Goal: Use online tool/utility: Use online tool/utility

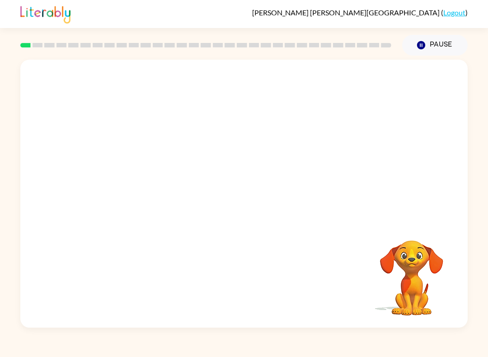
click at [219, 145] on video "Your browser must support playing .mp4 files to use Literably. Please try using…" at bounding box center [243, 141] width 447 height 162
click at [236, 199] on icon "button" at bounding box center [244, 198] width 16 height 16
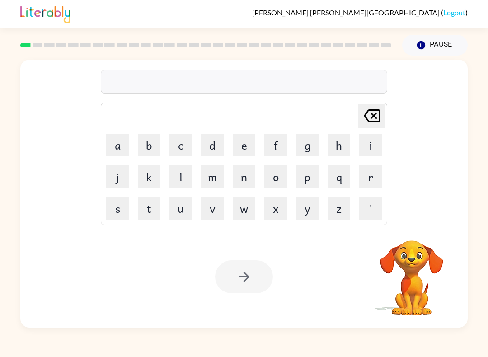
click at [151, 148] on button "b" at bounding box center [149, 145] width 23 height 23
click at [268, 179] on button "o" at bounding box center [275, 176] width 23 height 23
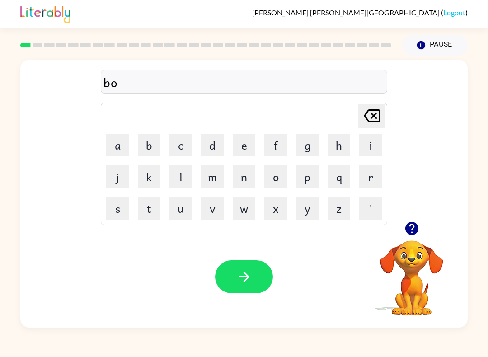
click at [203, 150] on button "d" at bounding box center [212, 145] width 23 height 23
click at [243, 151] on button "e" at bounding box center [244, 145] width 23 height 23
click at [371, 176] on button "r" at bounding box center [370, 176] width 23 height 23
click at [370, 116] on icon "[PERSON_NAME] last character input" at bounding box center [372, 116] width 22 height 22
click at [370, 115] on icon "[PERSON_NAME] last character input" at bounding box center [372, 116] width 22 height 22
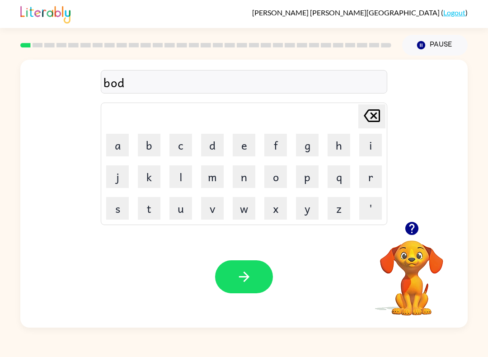
click at [371, 117] on icon "[PERSON_NAME] last character input" at bounding box center [372, 116] width 22 height 22
click at [373, 121] on icon "[PERSON_NAME] last character input" at bounding box center [372, 116] width 22 height 22
click at [149, 146] on button "b" at bounding box center [149, 145] width 23 height 23
click at [273, 179] on button "o" at bounding box center [275, 176] width 23 height 23
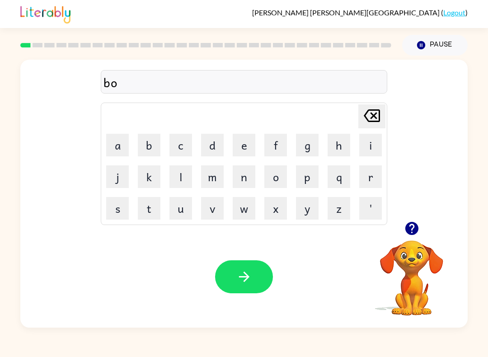
click at [366, 179] on button "r" at bounding box center [370, 176] width 23 height 23
click at [218, 146] on button "d" at bounding box center [212, 145] width 23 height 23
click at [244, 144] on button "e" at bounding box center [244, 145] width 23 height 23
click at [368, 179] on button "r" at bounding box center [370, 176] width 23 height 23
click at [241, 279] on icon "button" at bounding box center [244, 277] width 16 height 16
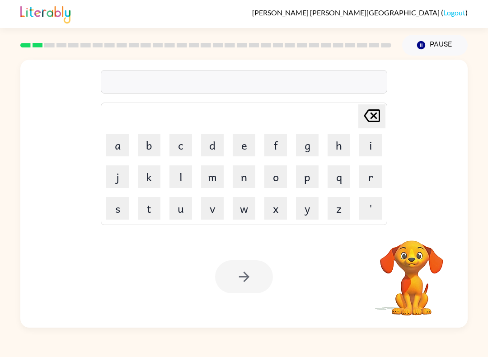
click at [365, 181] on button "r" at bounding box center [370, 176] width 23 height 23
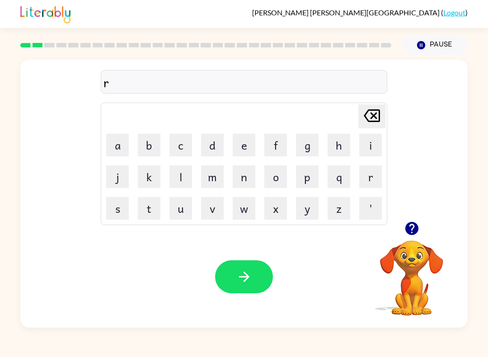
click at [275, 177] on button "o" at bounding box center [275, 176] width 23 height 23
click at [185, 212] on button "u" at bounding box center [180, 208] width 23 height 23
click at [250, 178] on button "n" at bounding box center [244, 176] width 23 height 23
click at [215, 145] on button "d" at bounding box center [212, 145] width 23 height 23
click at [248, 264] on button "button" at bounding box center [244, 276] width 58 height 33
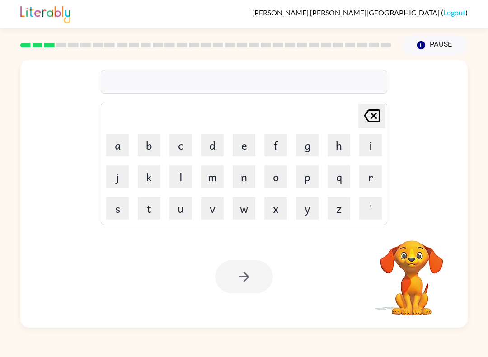
click at [209, 185] on button "m" at bounding box center [212, 176] width 23 height 23
click at [123, 140] on button "a" at bounding box center [117, 145] width 23 height 23
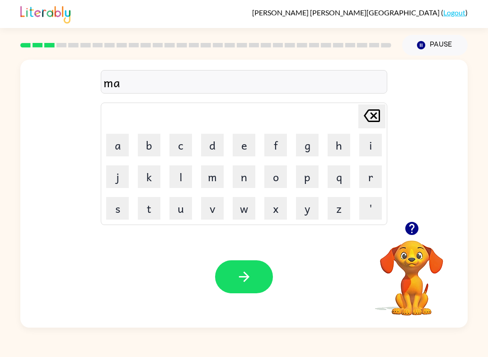
click at [185, 146] on button "c" at bounding box center [180, 145] width 23 height 23
click at [337, 142] on button "h" at bounding box center [338, 145] width 23 height 23
click at [349, 144] on button "h" at bounding box center [338, 145] width 23 height 23
click at [375, 114] on icon at bounding box center [372, 115] width 16 height 13
click at [374, 142] on button "i" at bounding box center [370, 145] width 23 height 23
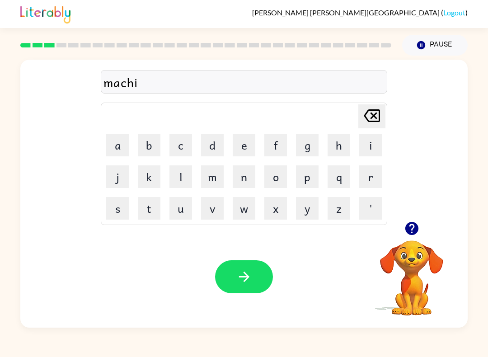
click at [246, 179] on button "n" at bounding box center [244, 176] width 23 height 23
click at [247, 143] on button "e" at bounding box center [244, 145] width 23 height 23
click at [241, 275] on icon "button" at bounding box center [244, 277] width 16 height 16
click at [157, 211] on button "t" at bounding box center [149, 208] width 23 height 23
click at [361, 179] on button "r" at bounding box center [370, 176] width 23 height 23
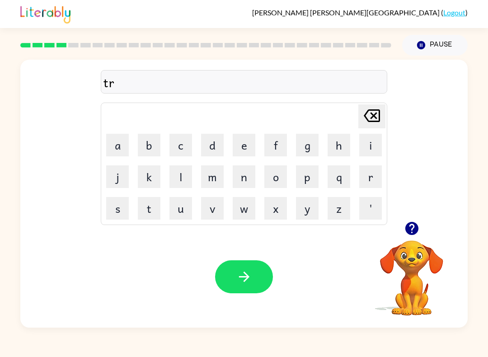
click at [127, 144] on button "a" at bounding box center [117, 145] width 23 height 23
click at [367, 146] on button "i" at bounding box center [370, 145] width 23 height 23
click at [248, 171] on button "n" at bounding box center [244, 176] width 23 height 23
click at [251, 273] on icon "button" at bounding box center [244, 277] width 16 height 16
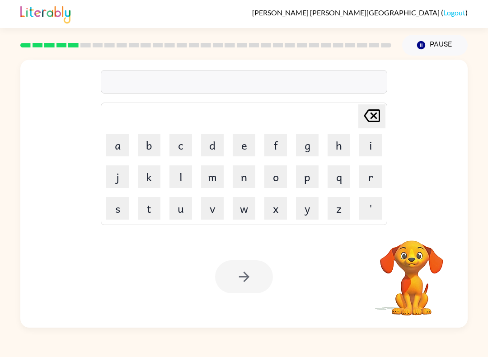
click at [212, 146] on button "d" at bounding box center [212, 145] width 23 height 23
click at [250, 149] on button "e" at bounding box center [244, 145] width 23 height 23
click at [283, 149] on button "f" at bounding box center [275, 145] width 23 height 23
click at [243, 147] on button "e" at bounding box center [244, 145] width 23 height 23
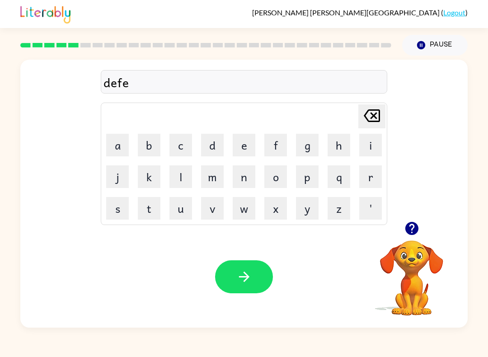
click at [248, 177] on button "n" at bounding box center [244, 176] width 23 height 23
click at [124, 203] on button "s" at bounding box center [117, 208] width 23 height 23
click at [366, 148] on button "i" at bounding box center [370, 145] width 23 height 23
click at [214, 204] on button "v" at bounding box center [212, 208] width 23 height 23
click at [248, 136] on button "e" at bounding box center [244, 145] width 23 height 23
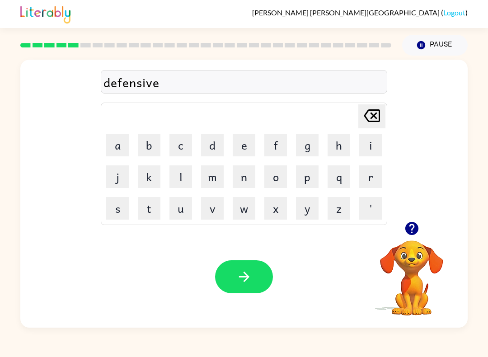
click at [244, 266] on button "button" at bounding box center [244, 276] width 58 height 33
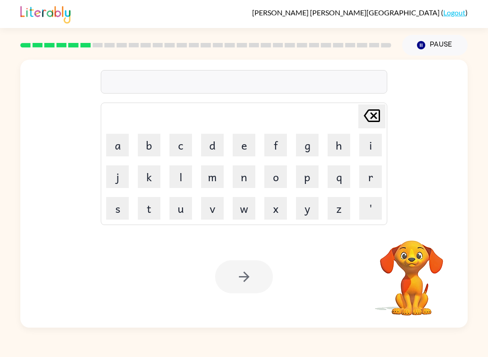
click at [208, 215] on button "v" at bounding box center [212, 208] width 23 height 23
click at [115, 144] on button "a" at bounding box center [117, 145] width 23 height 23
click at [188, 153] on button "c" at bounding box center [180, 145] width 23 height 23
click at [119, 148] on button "a" at bounding box center [117, 145] width 23 height 23
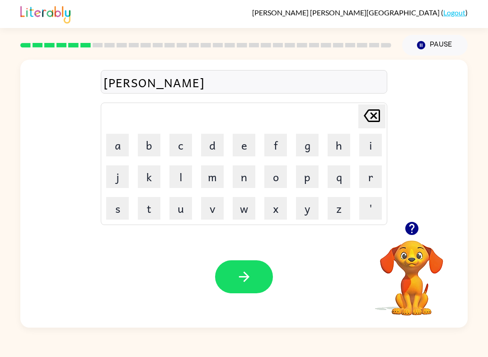
click at [155, 208] on button "t" at bounding box center [149, 208] width 23 height 23
click at [365, 148] on button "i" at bounding box center [370, 145] width 23 height 23
click at [273, 180] on button "o" at bounding box center [275, 176] width 23 height 23
click at [248, 177] on button "n" at bounding box center [244, 176] width 23 height 23
click at [244, 265] on button "button" at bounding box center [244, 276] width 58 height 33
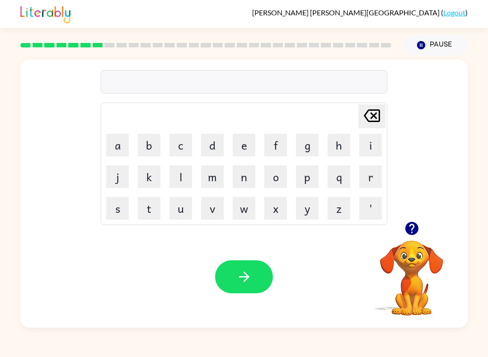
click at [304, 178] on button "p" at bounding box center [307, 176] width 23 height 23
click at [178, 212] on button "u" at bounding box center [180, 208] width 23 height 23
click at [214, 145] on button "d" at bounding box center [212, 145] width 23 height 23
click at [177, 174] on button "l" at bounding box center [180, 176] width 23 height 23
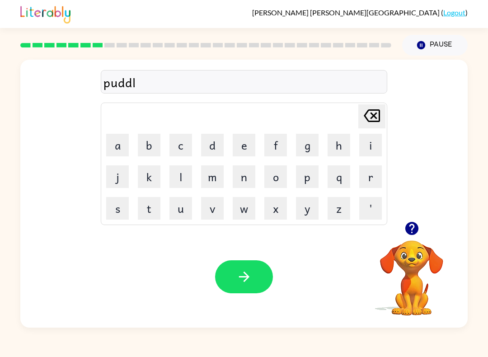
click at [242, 155] on button "e" at bounding box center [244, 145] width 23 height 23
click at [241, 273] on icon "button" at bounding box center [244, 277] width 16 height 16
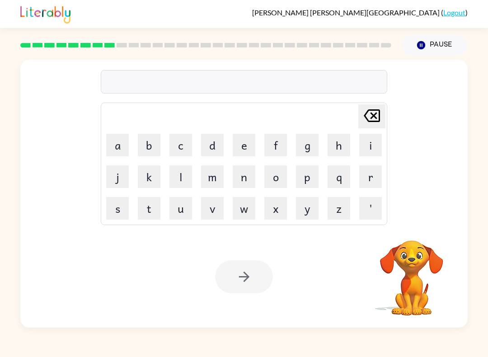
click at [219, 176] on button "m" at bounding box center [212, 176] width 23 height 23
click at [364, 150] on button "i" at bounding box center [370, 145] width 23 height 23
click at [368, 179] on button "r" at bounding box center [370, 176] width 23 height 23
click at [114, 139] on button "a" at bounding box center [117, 145] width 23 height 23
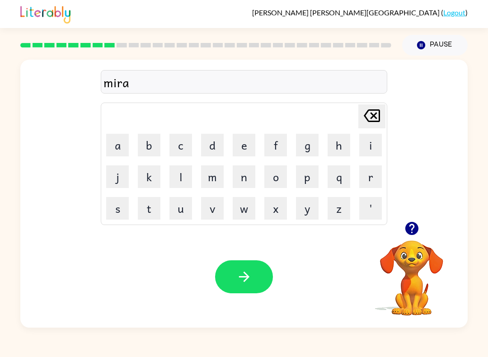
click at [186, 149] on button "c" at bounding box center [180, 145] width 23 height 23
click at [182, 170] on button "l" at bounding box center [180, 176] width 23 height 23
click at [243, 152] on button "e" at bounding box center [244, 145] width 23 height 23
click at [243, 276] on icon "button" at bounding box center [244, 277] width 16 height 16
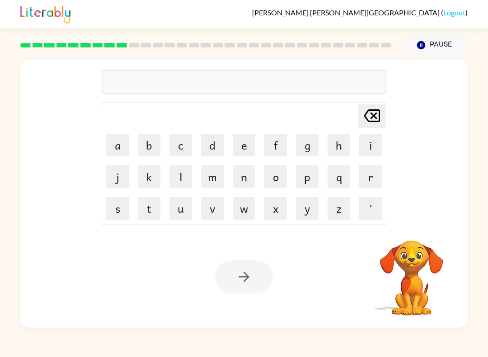
click at [217, 178] on button "m" at bounding box center [212, 176] width 23 height 23
click at [364, 151] on button "i" at bounding box center [370, 145] width 23 height 23
click at [212, 148] on button "d" at bounding box center [212, 145] width 23 height 23
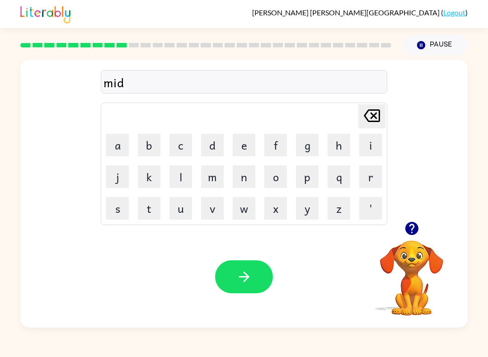
click at [215, 182] on button "m" at bounding box center [212, 176] width 23 height 23
click at [281, 179] on button "o" at bounding box center [275, 176] width 23 height 23
click at [373, 176] on button "r" at bounding box center [370, 176] width 23 height 23
click at [251, 175] on button "n" at bounding box center [244, 176] width 23 height 23
click at [367, 143] on button "i" at bounding box center [370, 145] width 23 height 23
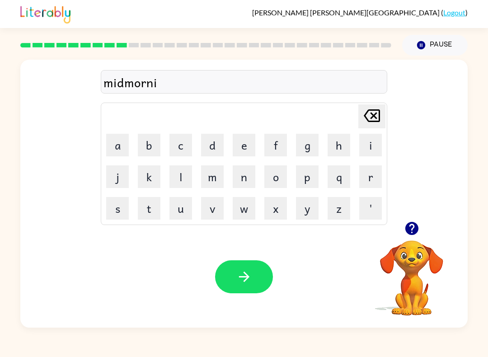
click at [246, 177] on button "n" at bounding box center [244, 176] width 23 height 23
click at [312, 140] on button "g" at bounding box center [307, 145] width 23 height 23
click at [250, 271] on icon "button" at bounding box center [244, 277] width 16 height 16
click at [213, 145] on button "d" at bounding box center [212, 145] width 23 height 23
click at [364, 153] on button "i" at bounding box center [370, 145] width 23 height 23
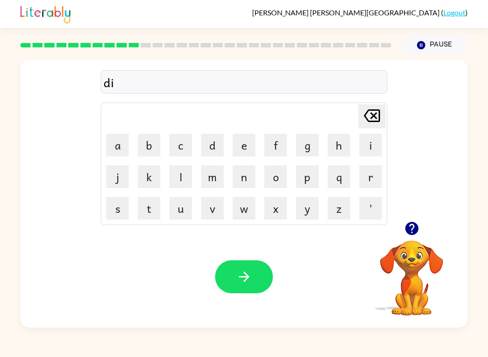
click at [127, 210] on button "s" at bounding box center [117, 208] width 23 height 23
click at [127, 209] on button "s" at bounding box center [117, 208] width 23 height 23
click at [365, 181] on button "r" at bounding box center [370, 176] width 23 height 23
click at [369, 114] on icon "[PERSON_NAME] last character input" at bounding box center [372, 116] width 22 height 22
click at [155, 212] on button "t" at bounding box center [149, 208] width 23 height 23
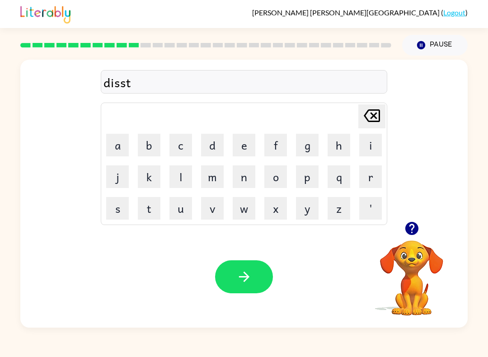
click at [368, 178] on button "r" at bounding box center [370, 176] width 23 height 23
click at [243, 156] on button "e" at bounding box center [244, 145] width 23 height 23
click at [118, 207] on button "s" at bounding box center [117, 208] width 23 height 23
click at [247, 146] on button "e" at bounding box center [244, 145] width 23 height 23
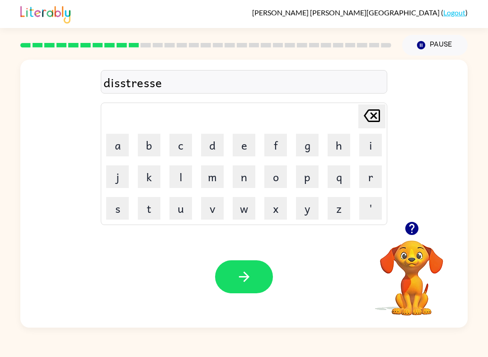
click at [223, 145] on button "d" at bounding box center [212, 145] width 23 height 23
click at [246, 274] on icon "button" at bounding box center [243, 276] width 10 height 10
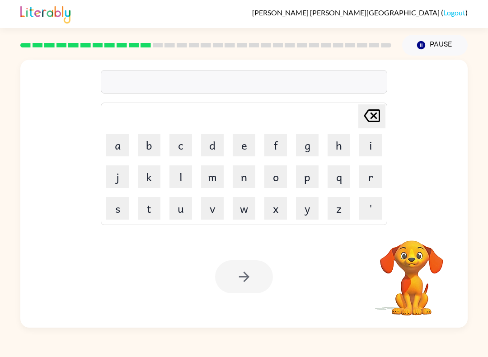
click at [370, 179] on button "r" at bounding box center [370, 176] width 23 height 23
click at [280, 178] on button "o" at bounding box center [275, 176] width 23 height 23
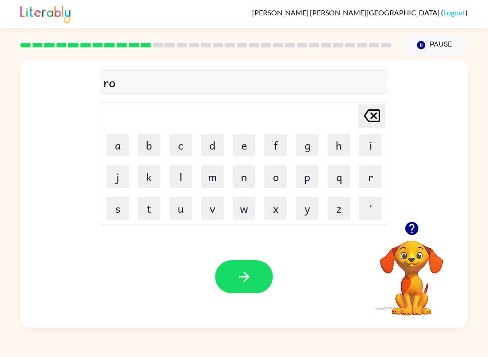
click at [218, 144] on button "d" at bounding box center [212, 145] width 23 height 23
click at [248, 150] on button "e" at bounding box center [244, 145] width 23 height 23
click at [237, 262] on button "button" at bounding box center [244, 276] width 58 height 33
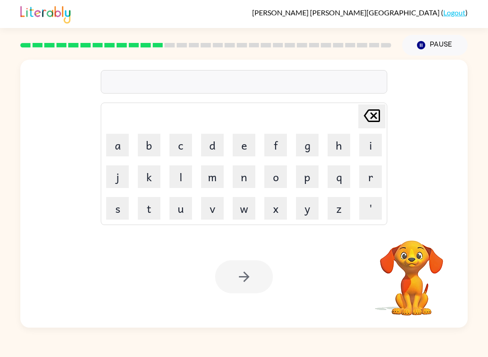
click at [173, 219] on button "u" at bounding box center [180, 208] width 23 height 23
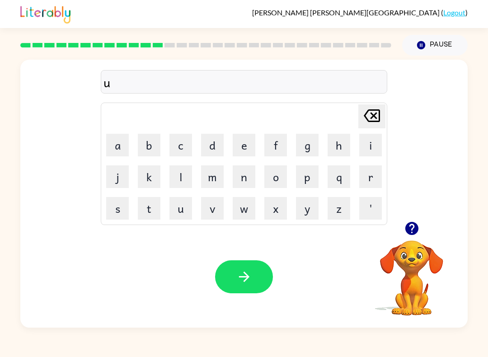
click at [305, 177] on button "p" at bounding box center [307, 176] width 23 height 23
click at [305, 152] on button "g" at bounding box center [307, 145] width 23 height 23
click at [359, 184] on button "r" at bounding box center [370, 176] width 23 height 23
click at [119, 151] on button "a" at bounding box center [117, 145] width 23 height 23
click at [211, 150] on button "d" at bounding box center [212, 145] width 23 height 23
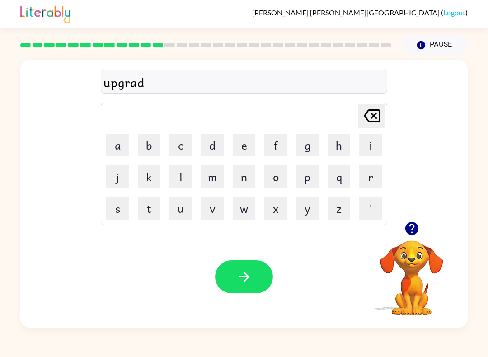
click at [241, 151] on button "e" at bounding box center [244, 145] width 23 height 23
click at [243, 269] on button "button" at bounding box center [244, 276] width 58 height 33
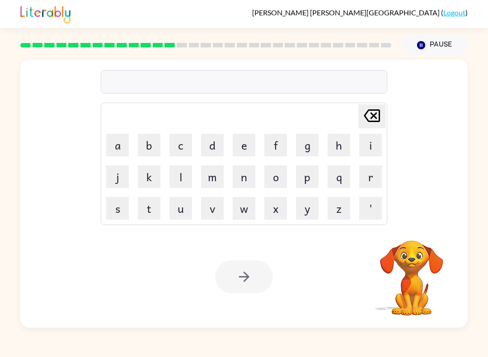
click at [213, 178] on button "m" at bounding box center [212, 176] width 23 height 23
click at [119, 142] on button "a" at bounding box center [117, 145] width 23 height 23
click at [213, 138] on button "d" at bounding box center [212, 145] width 23 height 23
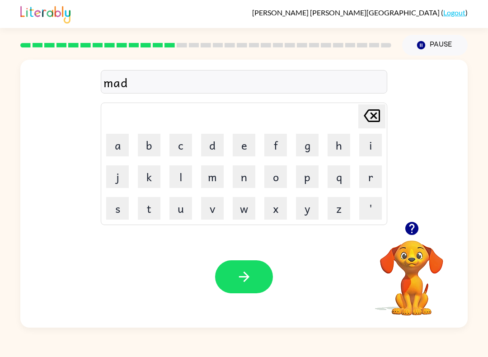
click at [247, 177] on button "n" at bounding box center [244, 176] width 23 height 23
click at [248, 146] on button "e" at bounding box center [244, 145] width 23 height 23
click at [113, 213] on button "s" at bounding box center [117, 208] width 23 height 23
click at [120, 208] on button "s" at bounding box center [117, 208] width 23 height 23
click at [248, 280] on icon "button" at bounding box center [244, 277] width 16 height 16
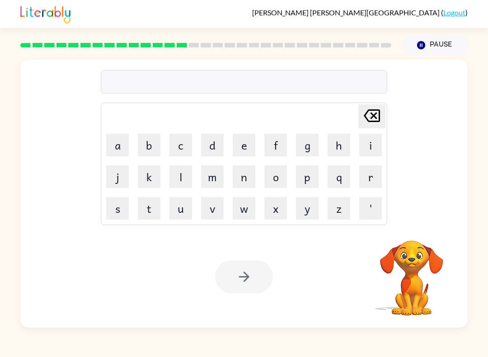
click at [148, 148] on button "b" at bounding box center [149, 145] width 23 height 23
click at [280, 178] on button "o" at bounding box center [275, 176] width 23 height 23
click at [246, 177] on button "n" at bounding box center [244, 176] width 23 height 23
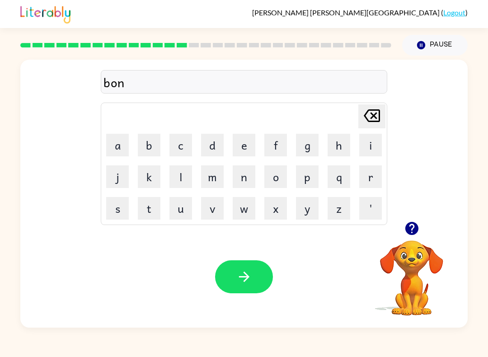
click at [180, 214] on button "u" at bounding box center [180, 208] width 23 height 23
click at [116, 207] on button "s" at bounding box center [117, 208] width 23 height 23
click at [259, 285] on button "button" at bounding box center [244, 276] width 58 height 33
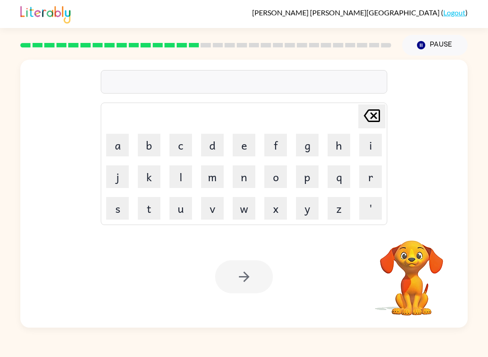
click at [116, 211] on button "s" at bounding box center [117, 208] width 23 height 23
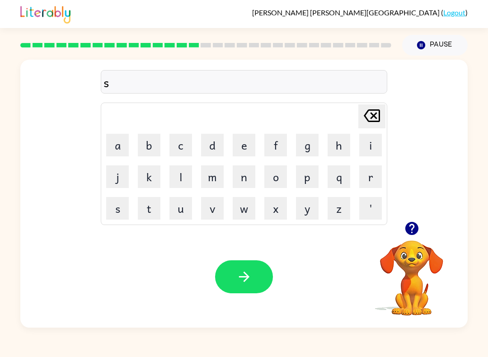
click at [249, 206] on button "w" at bounding box center [244, 208] width 23 height 23
click at [278, 177] on button "o" at bounding box center [275, 176] width 23 height 23
click at [372, 180] on button "r" at bounding box center [370, 176] width 23 height 23
click at [216, 174] on button "m" at bounding box center [212, 176] width 23 height 23
click at [257, 267] on button "button" at bounding box center [244, 276] width 58 height 33
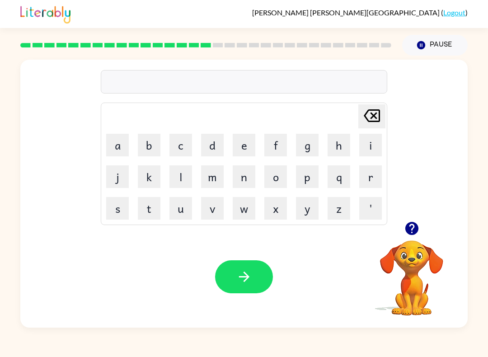
click at [369, 175] on button "r" at bounding box center [370, 176] width 23 height 23
click at [115, 151] on button "a" at bounding box center [117, 145] width 23 height 23
click at [214, 177] on button "m" at bounding box center [212, 176] width 23 height 23
click at [258, 274] on button "button" at bounding box center [244, 276] width 58 height 33
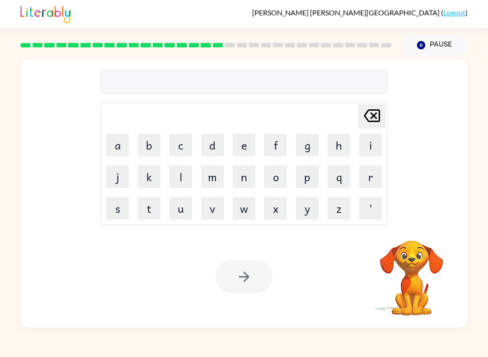
click at [403, 282] on video "Your browser must support playing .mp4 files to use Literably. Please try using…" at bounding box center [411, 271] width 90 height 90
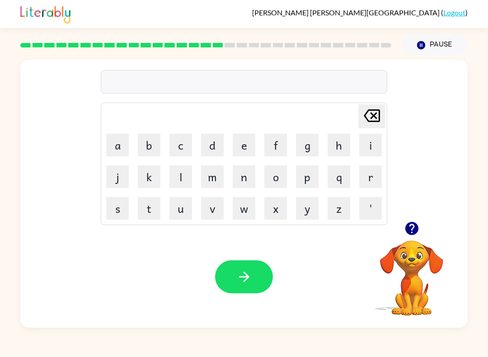
click at [417, 272] on video "Your browser must support playing .mp4 files to use Literably. Please try using…" at bounding box center [411, 271] width 90 height 90
click at [418, 229] on icon "button" at bounding box center [411, 228] width 13 height 13
click at [147, 145] on button "b" at bounding box center [149, 145] width 23 height 23
click at [368, 179] on button "r" at bounding box center [370, 176] width 23 height 23
click at [245, 139] on button "e" at bounding box center [244, 145] width 23 height 23
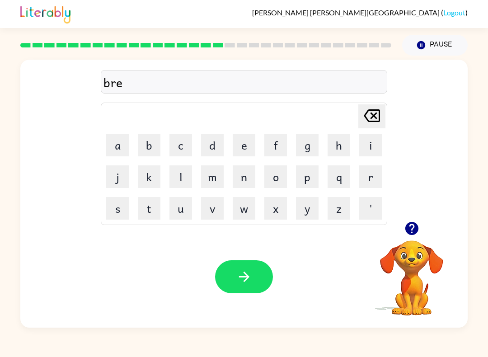
click at [245, 139] on button "e" at bounding box center [244, 145] width 23 height 23
click at [214, 172] on button "m" at bounding box center [212, 176] width 23 height 23
click at [368, 142] on button "i" at bounding box center [370, 145] width 23 height 23
click at [244, 178] on button "n" at bounding box center [244, 176] width 23 height 23
click at [306, 144] on button "g" at bounding box center [307, 145] width 23 height 23
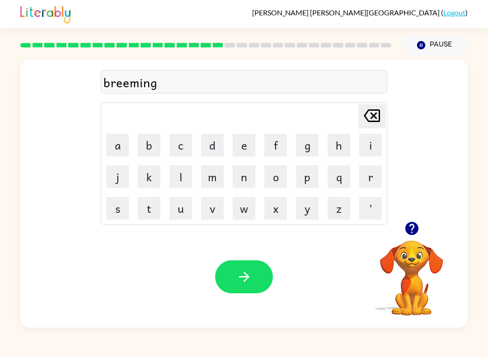
click at [369, 118] on icon "[PERSON_NAME] last character input" at bounding box center [372, 116] width 22 height 22
click at [373, 118] on icon "[PERSON_NAME] last character input" at bounding box center [372, 116] width 22 height 22
click at [372, 118] on icon at bounding box center [372, 115] width 16 height 13
click at [375, 115] on icon at bounding box center [372, 115] width 16 height 13
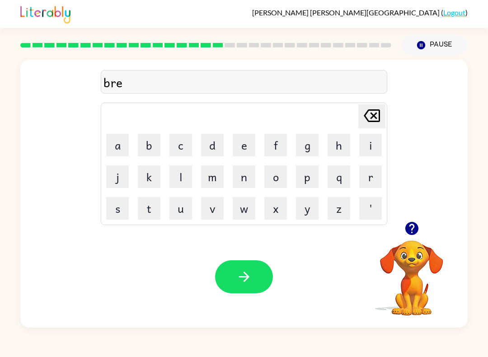
click at [222, 173] on button "m" at bounding box center [212, 176] width 23 height 23
click at [371, 146] on button "i" at bounding box center [370, 145] width 23 height 23
click at [248, 176] on button "n" at bounding box center [244, 176] width 23 height 23
click at [307, 146] on button "g" at bounding box center [307, 145] width 23 height 23
click at [252, 271] on button "button" at bounding box center [244, 276] width 58 height 33
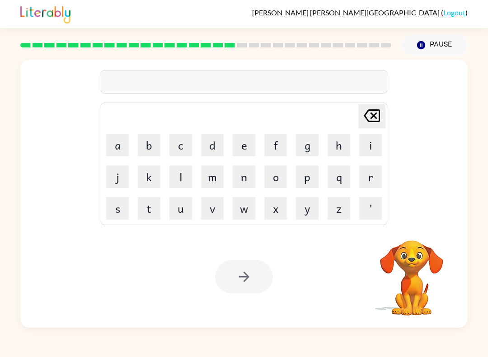
click at [361, 177] on button "r" at bounding box center [370, 176] width 23 height 23
click at [360, 149] on button "i" at bounding box center [370, 145] width 23 height 23
click at [117, 210] on button "s" at bounding box center [117, 208] width 23 height 23
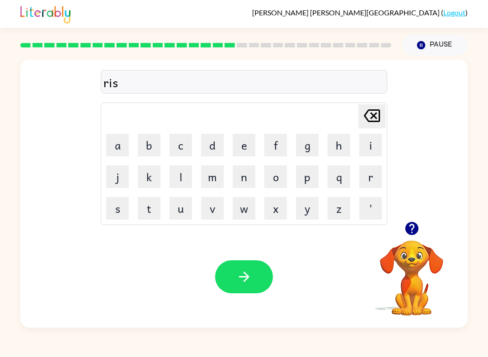
click at [155, 177] on button "k" at bounding box center [149, 176] width 23 height 23
click at [368, 147] on button "i" at bounding box center [370, 145] width 23 height 23
click at [243, 154] on button "e" at bounding box center [244, 145] width 23 height 23
click at [116, 213] on button "s" at bounding box center [117, 208] width 23 height 23
click at [150, 206] on button "t" at bounding box center [149, 208] width 23 height 23
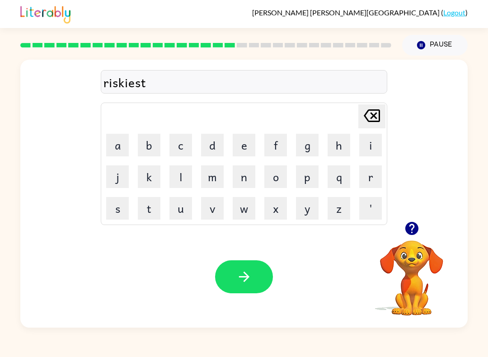
click at [243, 279] on icon "button" at bounding box center [244, 277] width 16 height 16
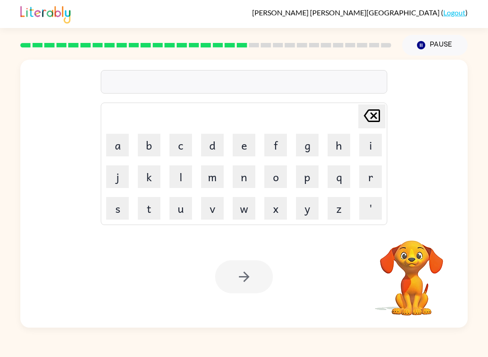
click at [115, 148] on button "a" at bounding box center [117, 145] width 23 height 23
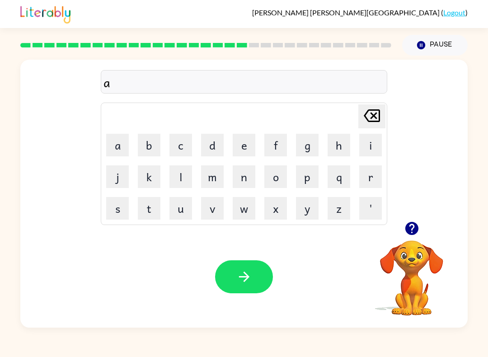
click at [374, 173] on button "r" at bounding box center [370, 176] width 23 height 23
click at [174, 152] on button "c" at bounding box center [180, 145] width 23 height 23
click at [332, 147] on button "h" at bounding box center [338, 145] width 23 height 23
click at [250, 209] on button "w" at bounding box center [244, 208] width 23 height 23
click at [119, 148] on button "a" at bounding box center [117, 145] width 23 height 23
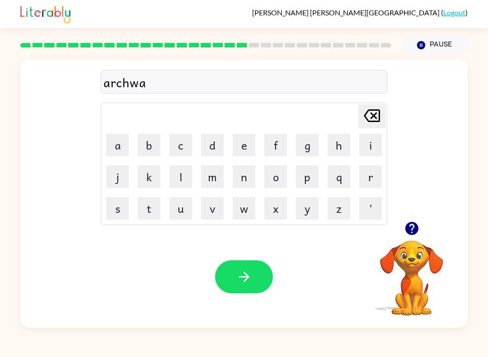
click at [305, 208] on button "y" at bounding box center [307, 208] width 23 height 23
click at [249, 262] on button "button" at bounding box center [244, 276] width 58 height 33
click at [275, 149] on button "f" at bounding box center [275, 145] width 23 height 23
click at [280, 183] on button "o" at bounding box center [275, 176] width 23 height 23
click at [188, 177] on button "l" at bounding box center [180, 176] width 23 height 23
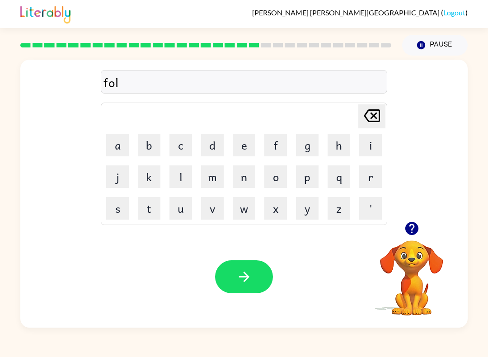
click at [181, 172] on button "l" at bounding box center [180, 176] width 23 height 23
click at [276, 177] on button "o" at bounding box center [275, 176] width 23 height 23
click at [248, 208] on button "w" at bounding box center [244, 208] width 23 height 23
click at [247, 148] on button "e" at bounding box center [244, 145] width 23 height 23
click at [212, 147] on button "d" at bounding box center [212, 145] width 23 height 23
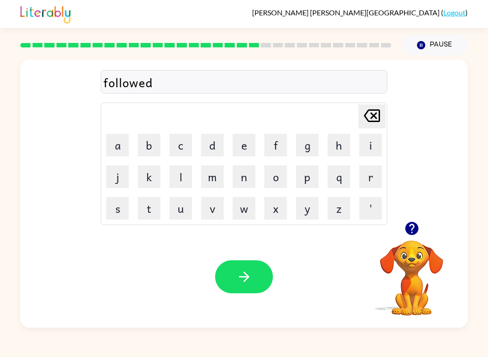
click at [252, 281] on button "button" at bounding box center [244, 276] width 58 height 33
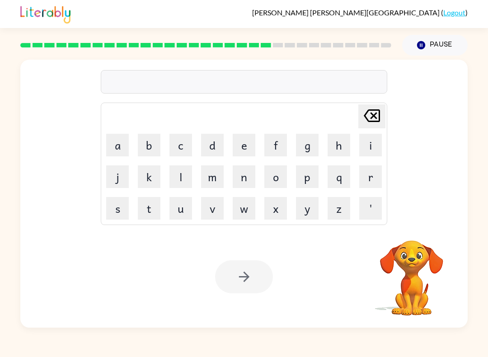
click at [178, 144] on button "c" at bounding box center [180, 145] width 23 height 23
click at [242, 153] on button "e" at bounding box center [244, 145] width 23 height 23
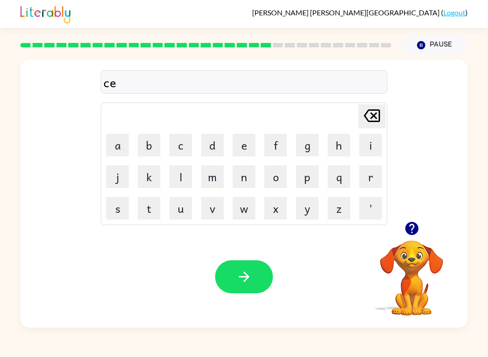
click at [244, 181] on button "n" at bounding box center [244, 176] width 23 height 23
click at [151, 209] on button "t" at bounding box center [149, 208] width 23 height 23
click at [368, 149] on button "i" at bounding box center [370, 145] width 23 height 23
click at [312, 178] on button "p" at bounding box center [307, 176] width 23 height 23
click at [241, 149] on button "e" at bounding box center [244, 145] width 23 height 23
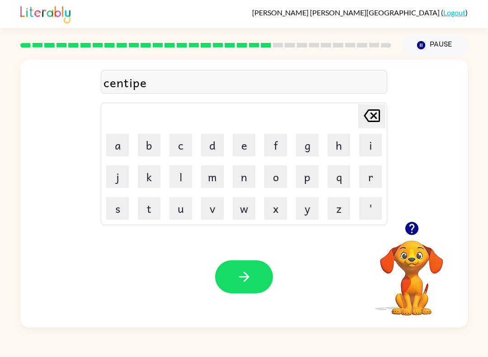
click at [241, 149] on button "e" at bounding box center [244, 145] width 23 height 23
click at [220, 149] on button "d" at bounding box center [212, 145] width 23 height 23
click at [245, 274] on icon "button" at bounding box center [243, 276] width 10 height 10
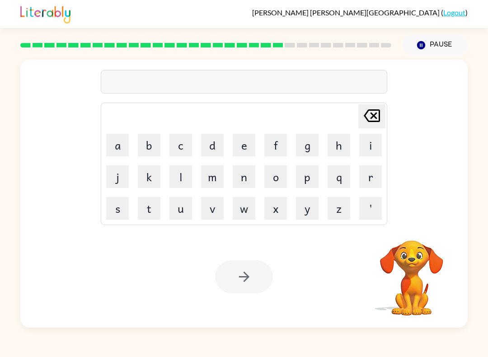
click at [113, 210] on button "s" at bounding box center [117, 208] width 23 height 23
click at [187, 208] on button "u" at bounding box center [180, 208] width 23 height 23
click at [111, 210] on button "s" at bounding box center [117, 208] width 23 height 23
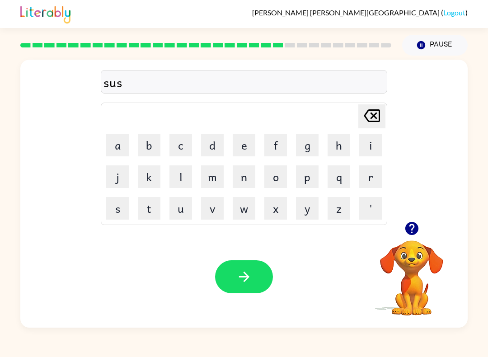
click at [420, 251] on video "Your browser must support playing .mp4 files to use Literably. Please try using…" at bounding box center [411, 271] width 90 height 90
click at [410, 227] on icon "button" at bounding box center [412, 228] width 16 height 16
click at [145, 214] on button "t" at bounding box center [149, 208] width 23 height 23
click at [111, 150] on button "a" at bounding box center [117, 145] width 23 height 23
click at [373, 146] on button "i" at bounding box center [370, 145] width 23 height 23
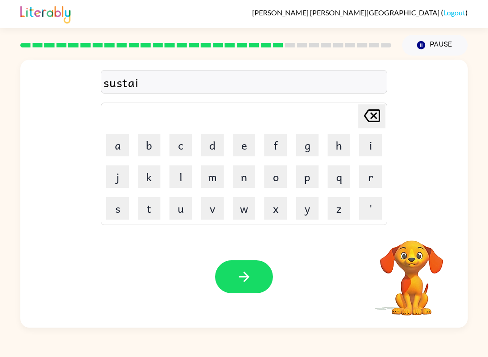
click at [247, 175] on button "n" at bounding box center [244, 176] width 23 height 23
click at [251, 270] on icon "button" at bounding box center [244, 277] width 16 height 16
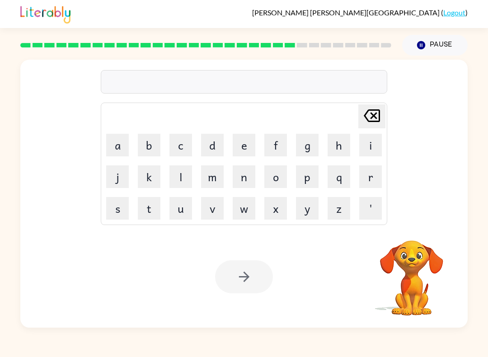
click at [271, 149] on button "f" at bounding box center [275, 145] width 23 height 23
click at [273, 173] on button "o" at bounding box center [275, 176] width 23 height 23
click at [376, 183] on button "r" at bounding box center [370, 176] width 23 height 23
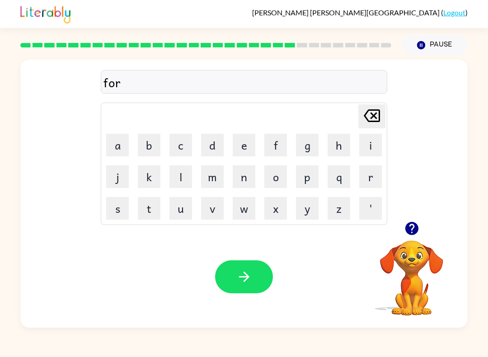
click at [247, 205] on button "w" at bounding box center [244, 208] width 23 height 23
click at [114, 147] on button "a" at bounding box center [117, 145] width 23 height 23
click at [223, 139] on button "d" at bounding box center [212, 145] width 23 height 23
click at [374, 108] on icon "[PERSON_NAME] last character input" at bounding box center [372, 116] width 22 height 22
click at [369, 177] on button "r" at bounding box center [370, 176] width 23 height 23
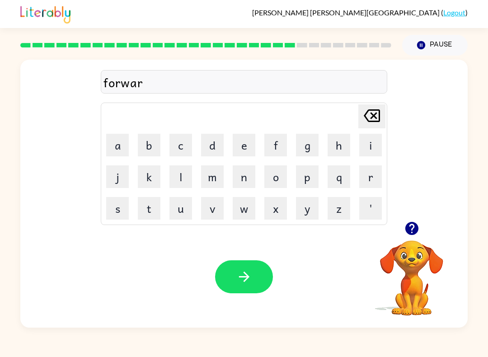
click at [214, 145] on button "d" at bounding box center [212, 145] width 23 height 23
click at [259, 282] on button "button" at bounding box center [244, 276] width 58 height 33
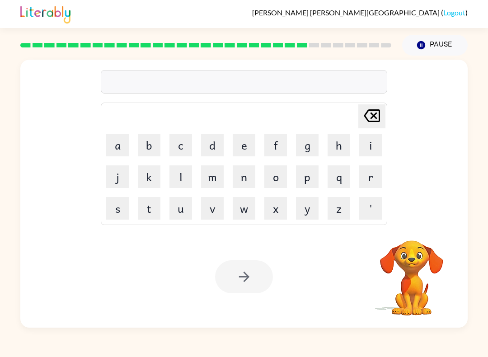
click at [378, 180] on button "r" at bounding box center [370, 176] width 23 height 23
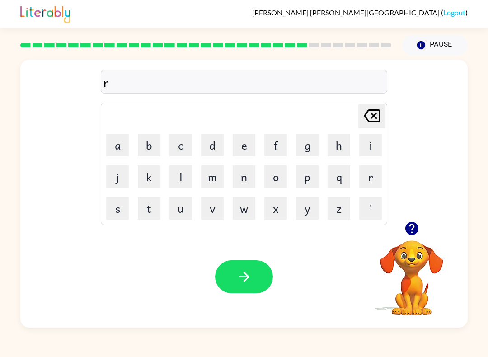
click at [240, 145] on button "e" at bounding box center [244, 145] width 23 height 23
click at [178, 177] on button "l" at bounding box center [180, 176] width 23 height 23
click at [120, 147] on button "a" at bounding box center [117, 145] width 23 height 23
click at [150, 209] on button "t" at bounding box center [149, 208] width 23 height 23
click at [246, 147] on button "e" at bounding box center [244, 145] width 23 height 23
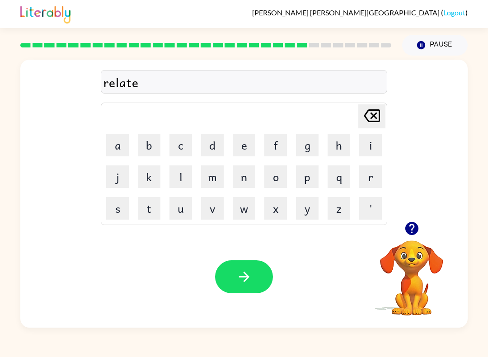
click at [208, 142] on button "d" at bounding box center [212, 145] width 23 height 23
click at [251, 275] on icon "button" at bounding box center [244, 277] width 16 height 16
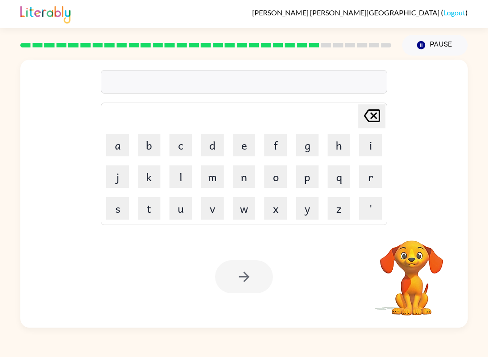
click at [307, 145] on button "g" at bounding box center [307, 145] width 23 height 23
click at [273, 177] on button "o" at bounding box center [275, 176] width 23 height 23
click at [151, 144] on button "b" at bounding box center [149, 145] width 23 height 23
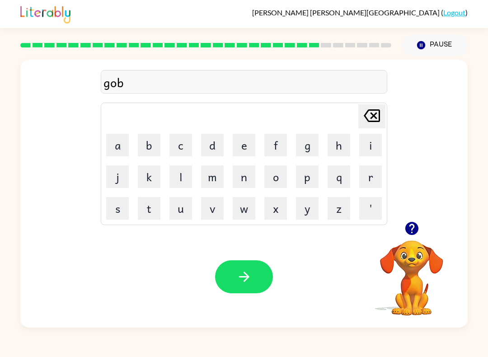
click at [173, 177] on button "l" at bounding box center [180, 176] width 23 height 23
click at [368, 149] on button "i" at bounding box center [370, 145] width 23 height 23
click at [243, 174] on button "n" at bounding box center [244, 176] width 23 height 23
click at [249, 273] on icon "button" at bounding box center [244, 277] width 16 height 16
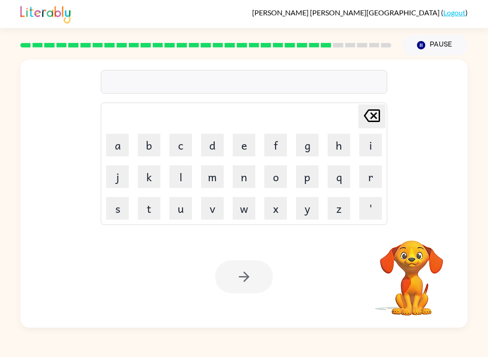
click at [142, 340] on div "[PERSON_NAME] ( Logout ) Pause Pause Delete Delete last character input a b c d…" at bounding box center [244, 178] width 488 height 357
click at [186, 173] on button "l" at bounding box center [180, 176] width 23 height 23
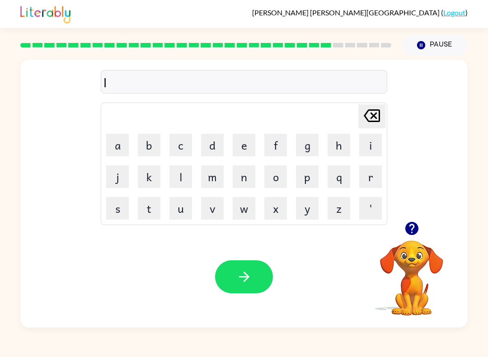
click at [175, 213] on button "u" at bounding box center [180, 208] width 23 height 23
click at [219, 172] on button "m" at bounding box center [212, 176] width 23 height 23
click at [156, 142] on button "b" at bounding box center [149, 145] width 23 height 23
click at [244, 144] on button "e" at bounding box center [244, 145] width 23 height 23
click at [370, 182] on button "r" at bounding box center [370, 176] width 23 height 23
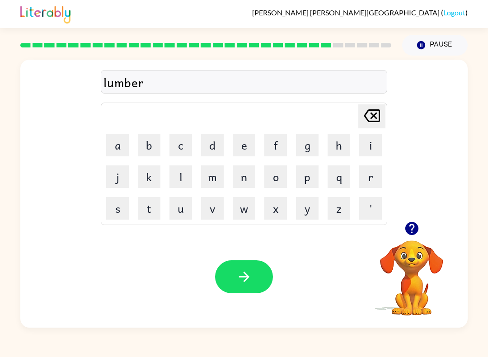
click at [110, 178] on button "j" at bounding box center [117, 176] width 23 height 23
click at [111, 144] on button "a" at bounding box center [117, 145] width 23 height 23
click at [187, 147] on button "c" at bounding box center [180, 145] width 23 height 23
click at [149, 182] on button "k" at bounding box center [149, 176] width 23 height 23
click at [248, 273] on icon "button" at bounding box center [244, 277] width 16 height 16
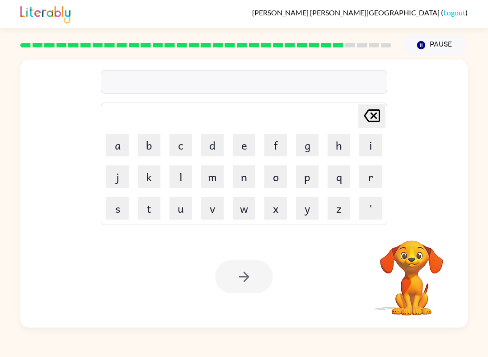
click at [440, 44] on button "Pause Pause" at bounding box center [434, 45] width 65 height 21
